Goal: Task Accomplishment & Management: Manage account settings

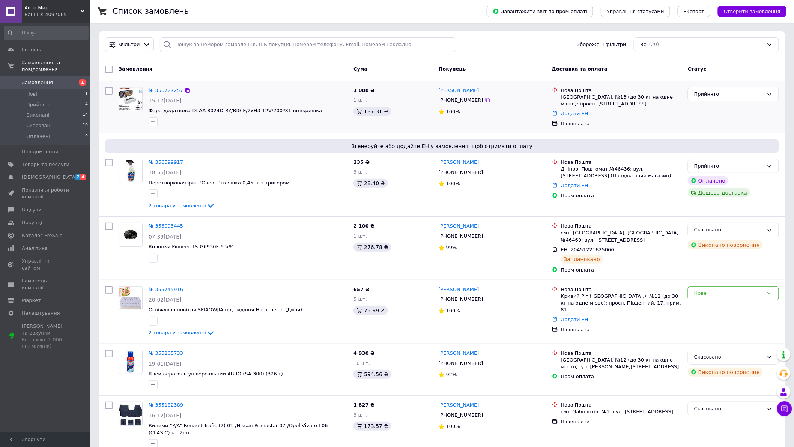
click at [129, 93] on img at bounding box center [130, 98] width 23 height 23
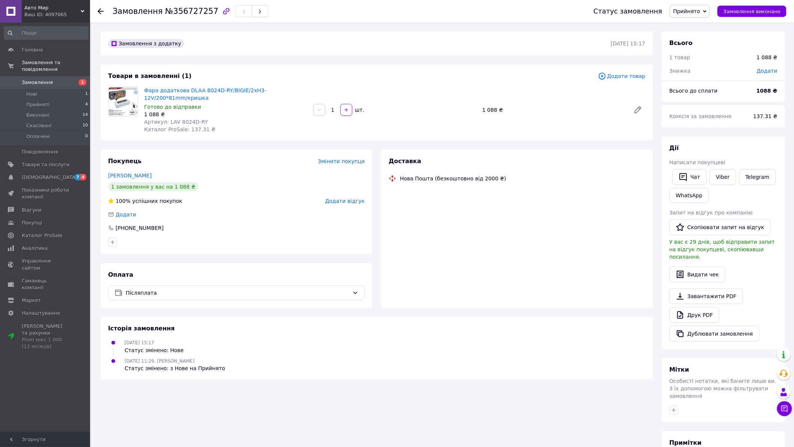
click at [120, 102] on img at bounding box center [122, 101] width 29 height 29
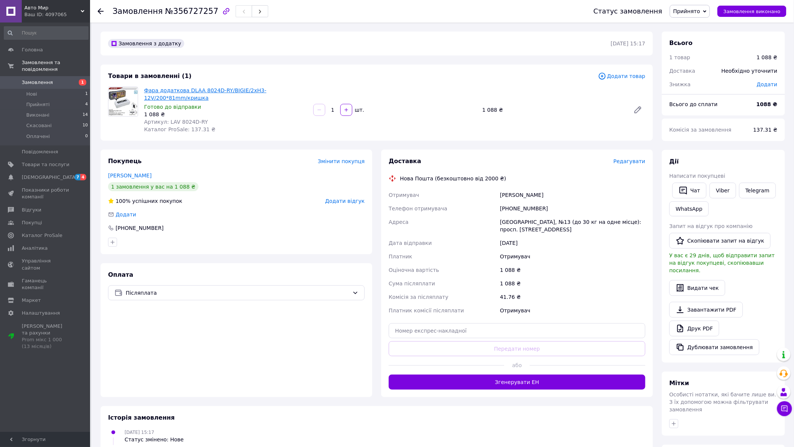
click at [183, 87] on link "Фара додаткова DLAA 8024D-RY/BIGIE/2хH3-12V/200*81mm/кришка" at bounding box center [205, 94] width 122 height 14
